Goal: Task Accomplishment & Management: Use online tool/utility

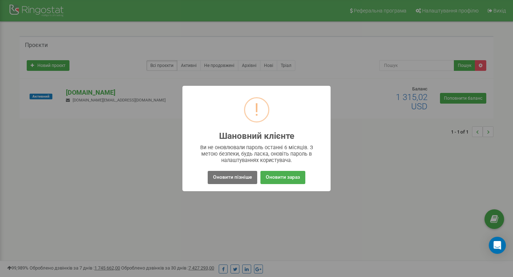
click at [203, 198] on div "! Шановний клієнте × Ви не оновлювали пароль останні 6 місяців. З метою безпеки…" at bounding box center [256, 138] width 513 height 277
click at [228, 171] on button "Оновити пізніше" at bounding box center [233, 177] width 50 height 13
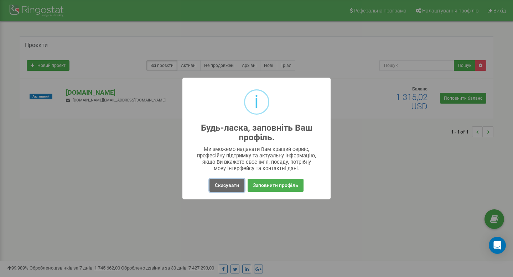
click at [232, 186] on button "Скасувати" at bounding box center [226, 185] width 35 height 13
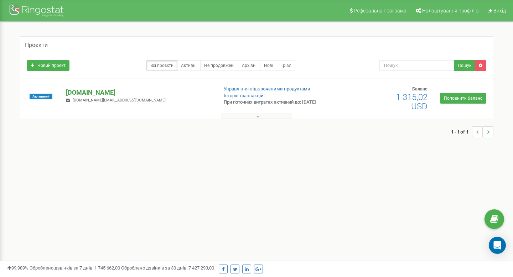
click at [89, 91] on p "[DOMAIN_NAME]" at bounding box center [139, 92] width 146 height 9
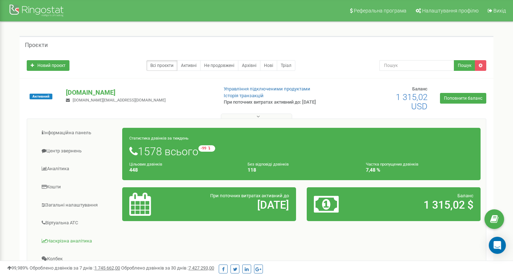
scroll to position [22, 0]
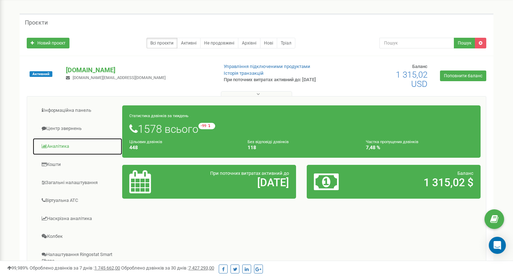
click at [64, 146] on link "Аналiтика" at bounding box center [77, 146] width 90 height 17
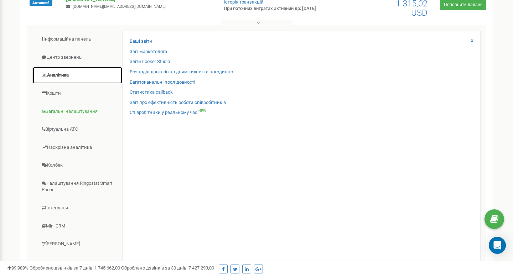
scroll to position [92, 0]
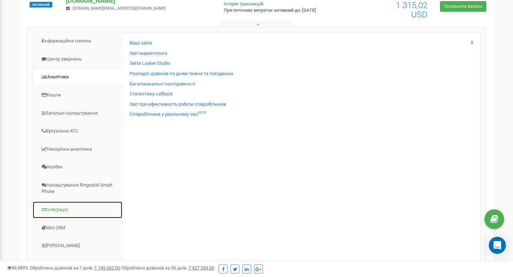
click at [69, 211] on link "Інтеграція" at bounding box center [77, 209] width 90 height 17
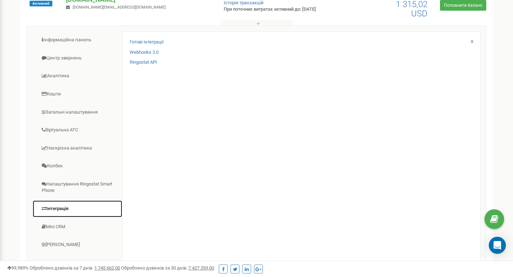
scroll to position [108, 0]
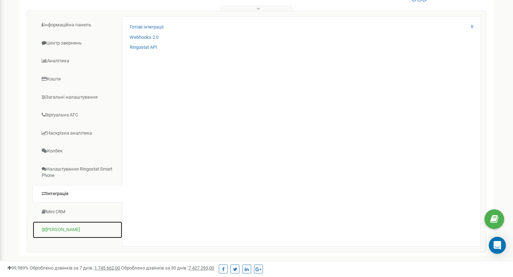
click at [64, 226] on link "[PERSON_NAME]" at bounding box center [77, 229] width 90 height 17
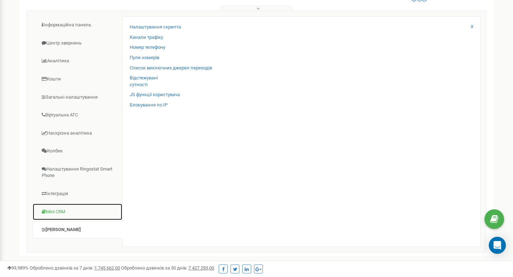
click at [64, 214] on link "Mini CRM" at bounding box center [77, 211] width 90 height 17
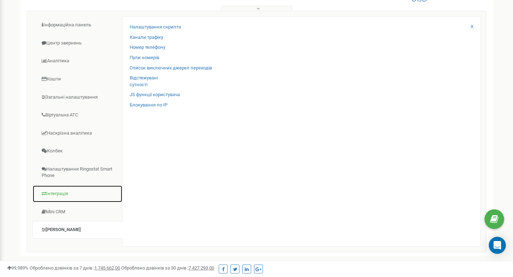
click at [68, 192] on link "Інтеграція" at bounding box center [77, 193] width 90 height 17
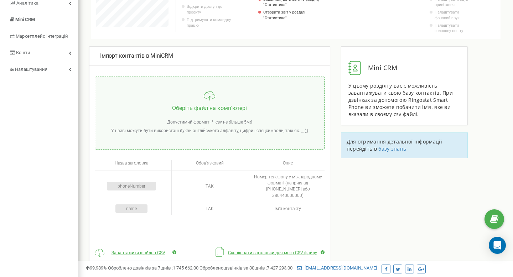
scroll to position [61, 0]
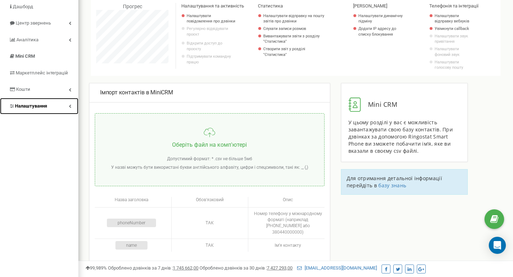
click at [57, 104] on link "Налаштування" at bounding box center [39, 106] width 78 height 17
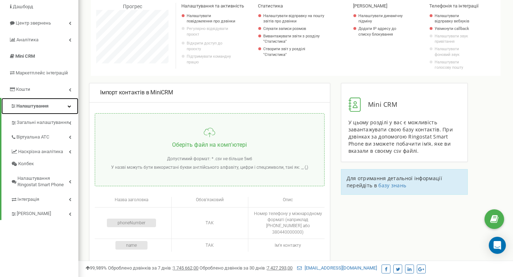
click at [59, 108] on link "Налаштування" at bounding box center [39, 106] width 77 height 17
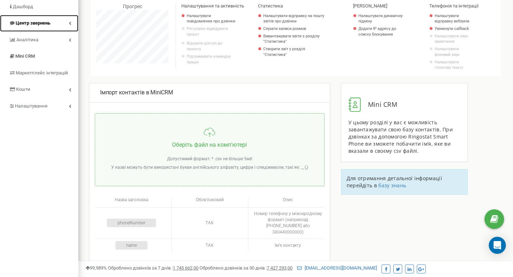
click at [60, 25] on link "Центр звернень" at bounding box center [39, 23] width 78 height 17
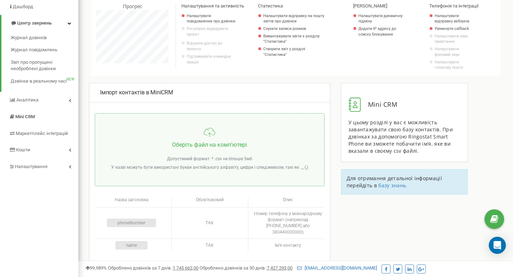
click at [53, 91] on div "Журнал дзвінків Журнал повідомлень Звіт про пропущені необроблені дзвінки Дзвін…" at bounding box center [39, 62] width 78 height 61
click at [53, 101] on link "Аналiтика" at bounding box center [39, 100] width 78 height 17
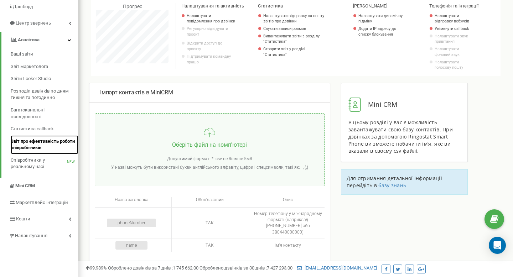
click at [46, 146] on span "Звіт про ефективність роботи співробітників" at bounding box center [43, 144] width 64 height 13
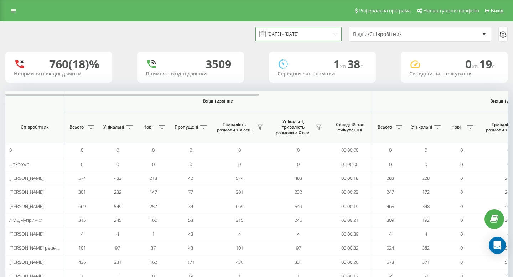
click at [297, 32] on input "23.08.2025 - 23.09.2025" at bounding box center [298, 34] width 86 height 14
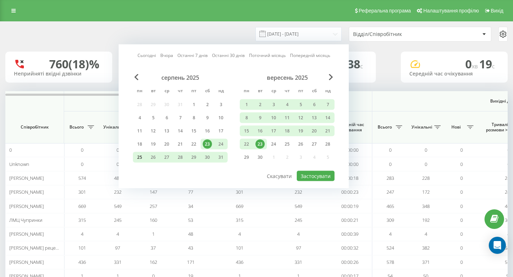
click at [140, 157] on div "25" at bounding box center [139, 157] width 9 height 9
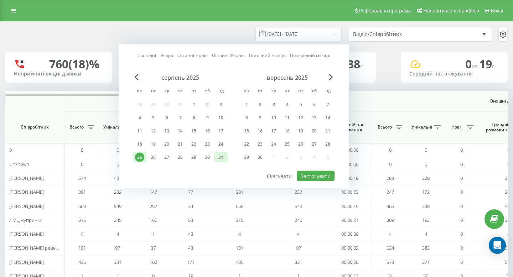
click at [219, 160] on div "31" at bounding box center [220, 157] width 9 height 9
